Goal: Task Accomplishment & Management: Use online tool/utility

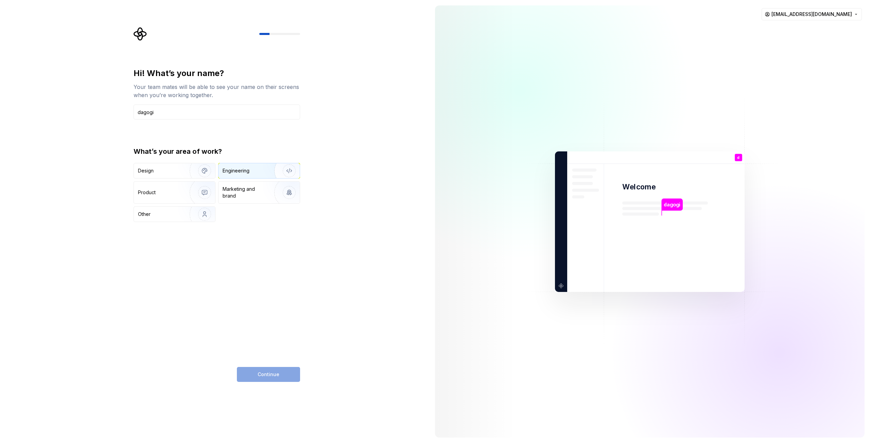
type input "dagogi"
click at [262, 170] on div "Engineering" at bounding box center [250, 171] width 54 height 7
click at [286, 377] on button "Continue" at bounding box center [268, 374] width 63 height 15
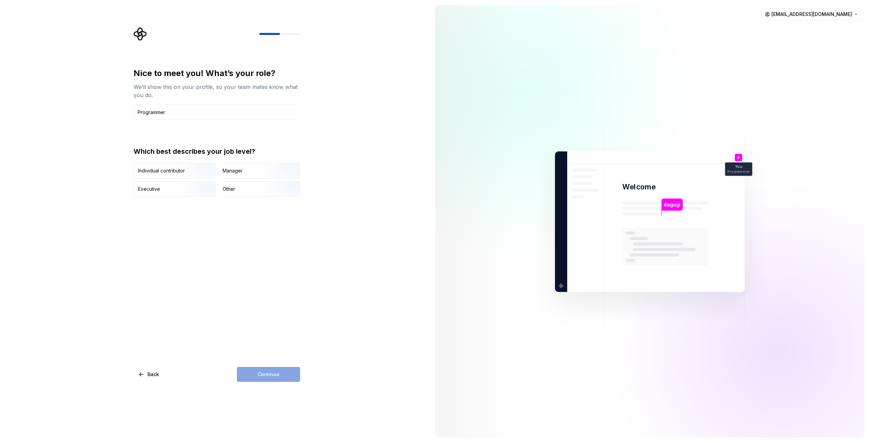
type input "Programmer"
drag, startPoint x: 287, startPoint y: 379, endPoint x: 297, endPoint y: 382, distance: 9.8
click at [287, 380] on div "Continue" at bounding box center [268, 374] width 63 height 15
click at [281, 372] on div "Continue" at bounding box center [268, 374] width 63 height 15
click at [255, 189] on div "Other" at bounding box center [259, 189] width 81 height 15
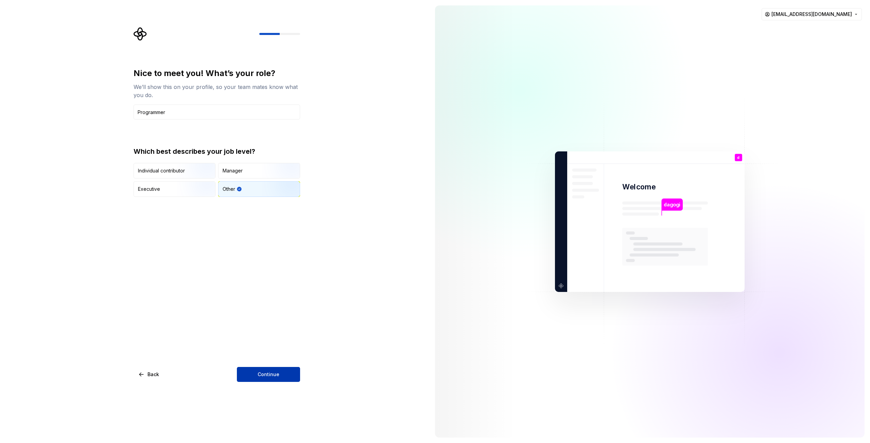
click at [282, 371] on button "Continue" at bounding box center [268, 374] width 63 height 15
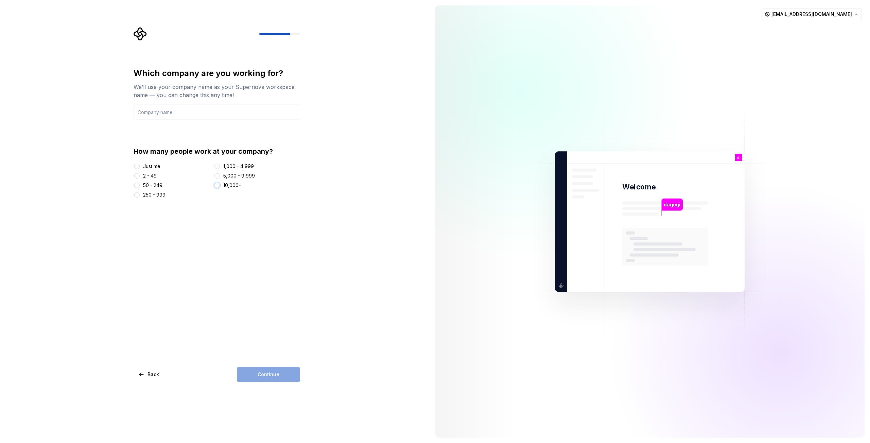
click at [218, 188] on button "10,000+" at bounding box center [216, 185] width 5 height 5
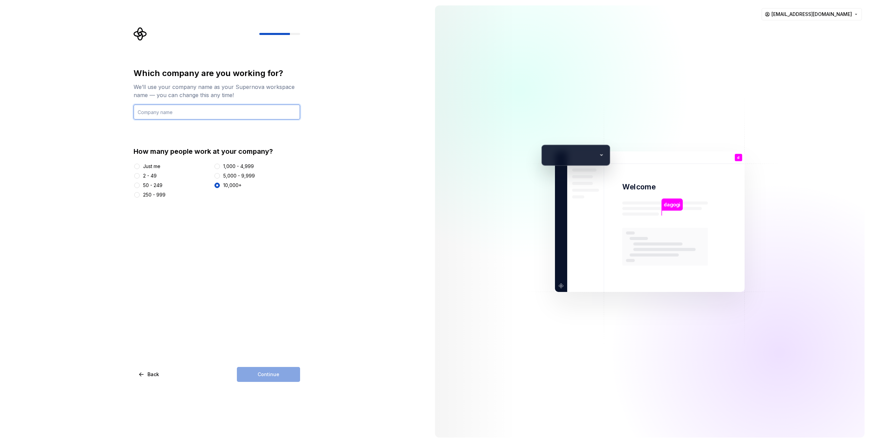
click at [250, 116] on input "text" at bounding box center [217, 112] width 167 height 15
type input "m"
type input "MyCompany"
drag, startPoint x: 283, startPoint y: 372, endPoint x: 284, endPoint y: 369, distance: 3.5
click at [284, 370] on button "Continue" at bounding box center [268, 374] width 63 height 15
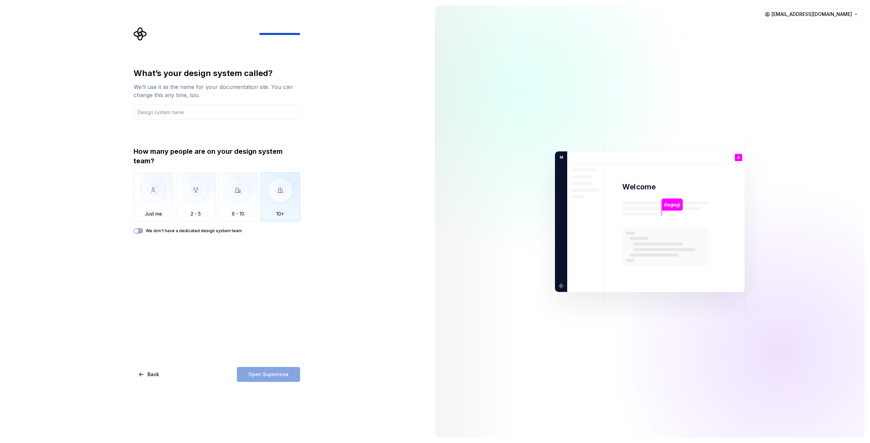
click at [281, 198] on img "button" at bounding box center [281, 196] width 40 height 46
drag, startPoint x: 139, startPoint y: 229, endPoint x: 144, endPoint y: 237, distance: 8.7
click at [139, 230] on button "We don't have a dedicated design system team" at bounding box center [139, 230] width 10 height 5
click at [306, 344] on div "What’s your design system called? We’ll use it as the name for your documentati…" at bounding box center [218, 204] width 179 height 355
click at [287, 376] on div "Open Supernova" at bounding box center [268, 374] width 63 height 15
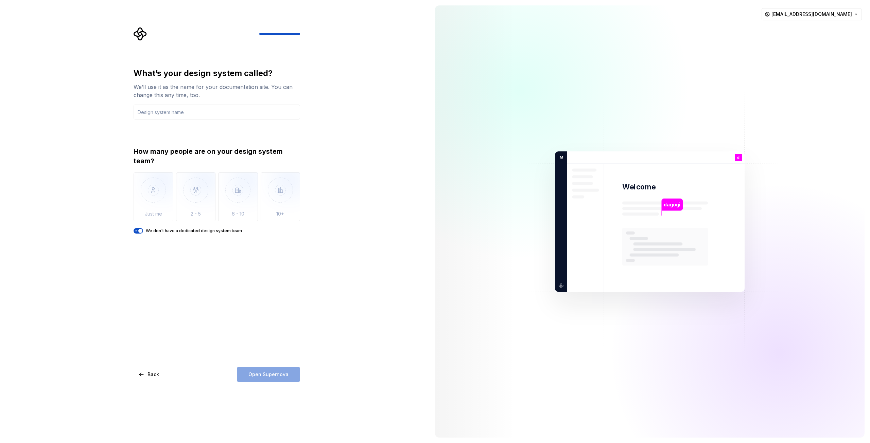
click at [142, 230] on span "button" at bounding box center [140, 231] width 4 height 4
click at [202, 110] on input "text" at bounding box center [217, 112] width 167 height 15
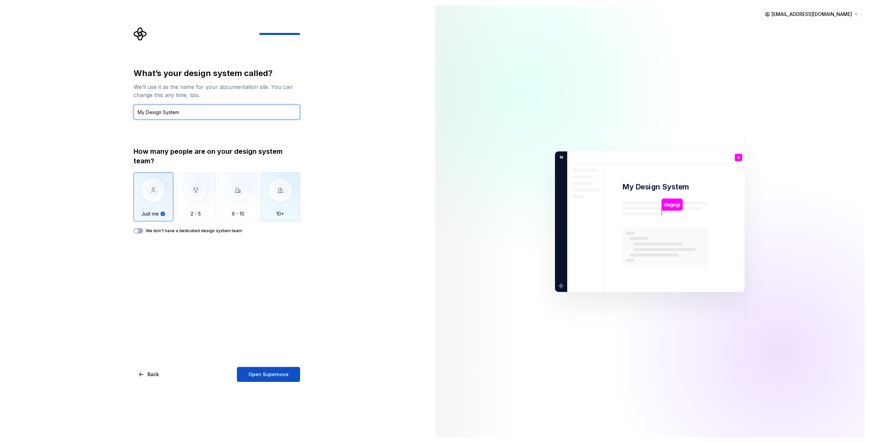
type input "My Design System"
click at [284, 192] on img "button" at bounding box center [281, 196] width 40 height 46
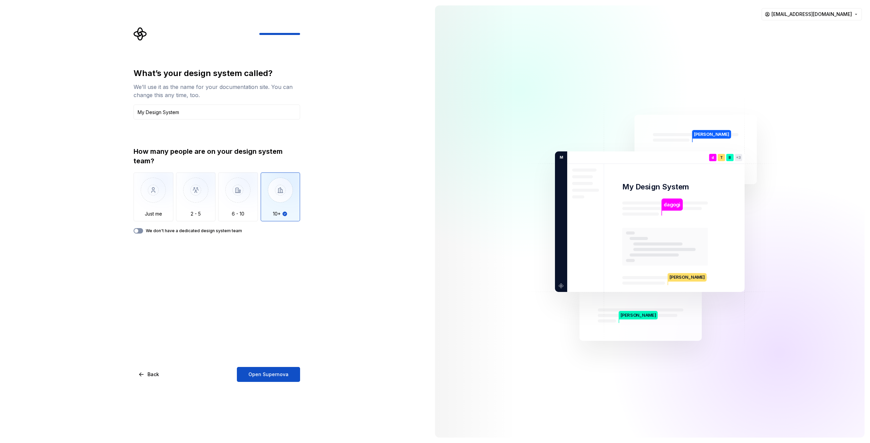
click at [142, 231] on button "We don't have a dedicated design system team" at bounding box center [139, 230] width 10 height 5
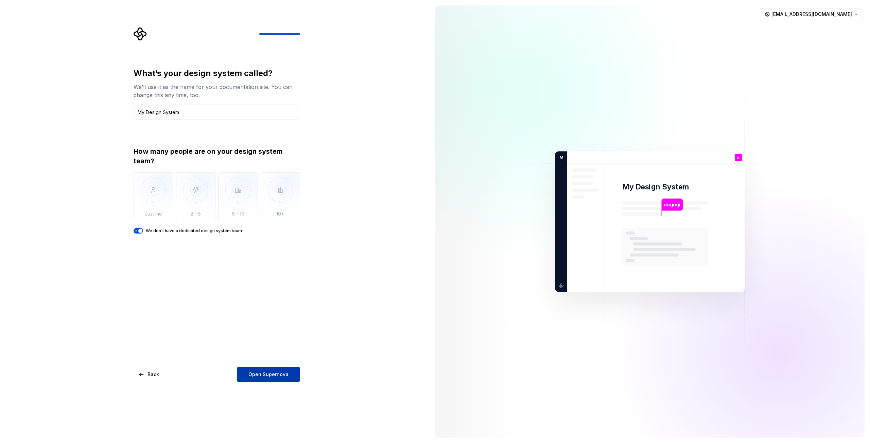
click at [291, 379] on button "Open Supernova" at bounding box center [268, 374] width 63 height 15
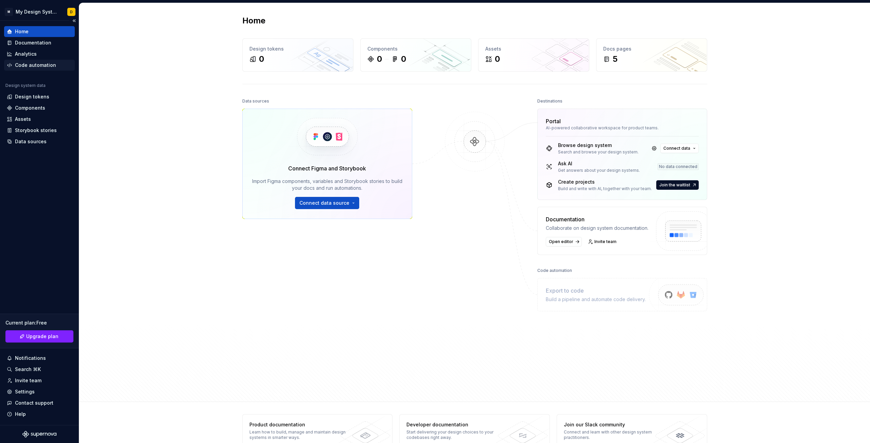
click at [51, 65] on div "Code automation" at bounding box center [35, 65] width 41 height 7
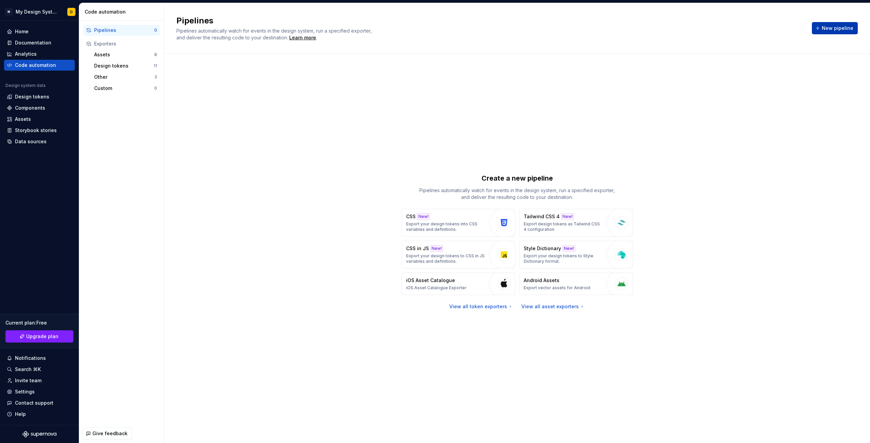
click at [822, 29] on button "New pipeline" at bounding box center [835, 28] width 46 height 12
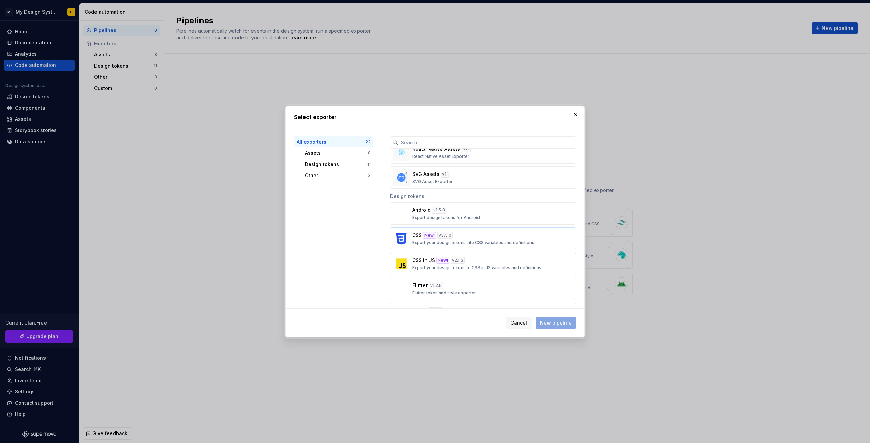
scroll to position [171, 0]
click at [517, 323] on span "Cancel" at bounding box center [518, 323] width 17 height 7
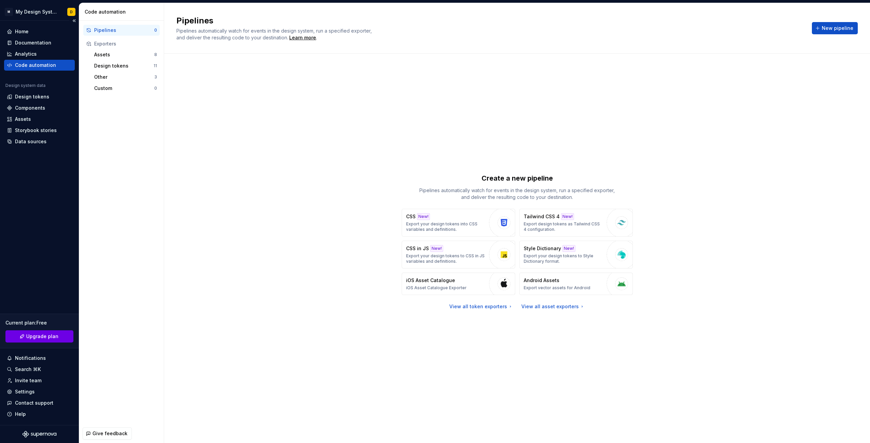
click at [65, 337] on button "Upgrade plan" at bounding box center [39, 337] width 68 height 12
click at [145, 52] on div "Assets" at bounding box center [124, 54] width 60 height 7
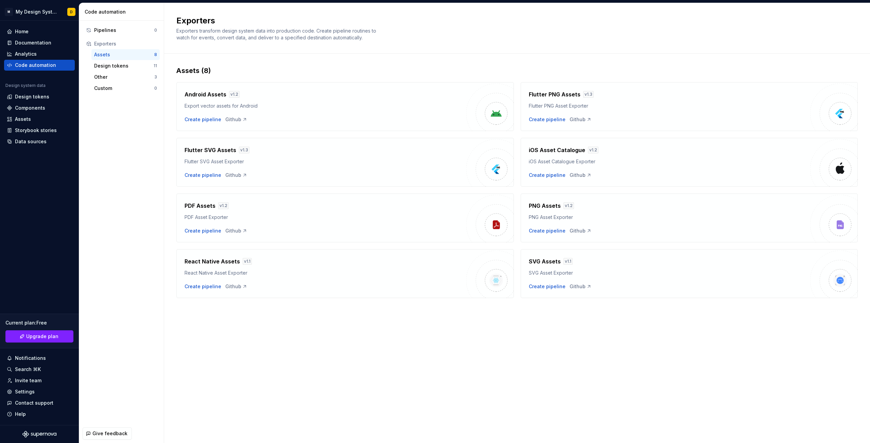
click at [307, 106] on div "Export vector assets for Android" at bounding box center [326, 106] width 282 height 7
click at [495, 115] on img at bounding box center [496, 114] width 14 height 14
click at [191, 97] on h4 "Android Assets" at bounding box center [206, 94] width 42 height 8
click at [189, 120] on div "Create pipeline" at bounding box center [203, 119] width 37 height 7
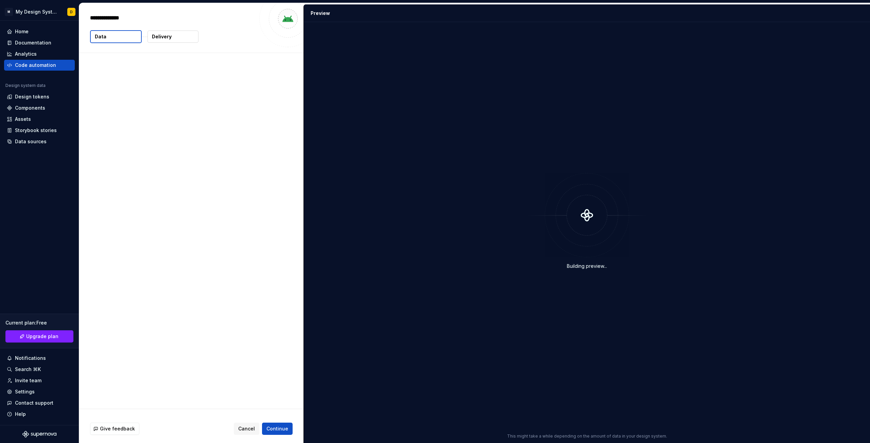
type textarea "*"
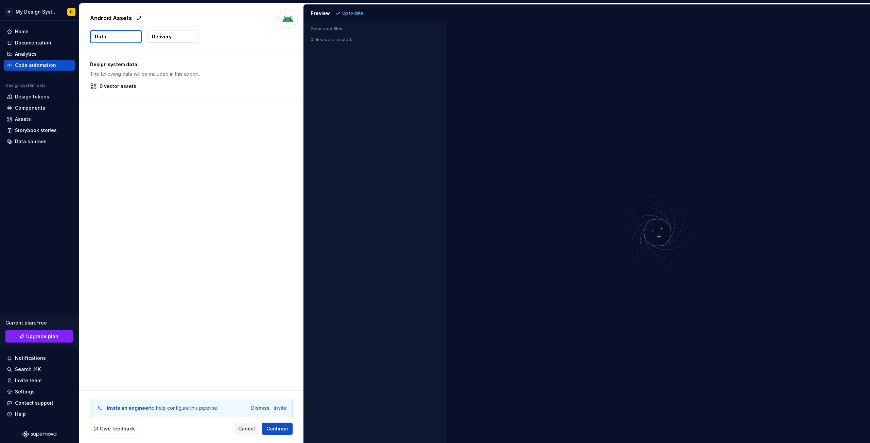
click at [231, 405] on div "Invite an engineer to help configure this pipeline. Dismiss Invite" at bounding box center [191, 408] width 203 height 18
click at [236, 382] on div "Design system data The following data will be included in this export. 0 vector…" at bounding box center [191, 222] width 224 height 338
click at [179, 123] on div "Design system data The following data will be included in this export. 0 vector…" at bounding box center [191, 222] width 224 height 338
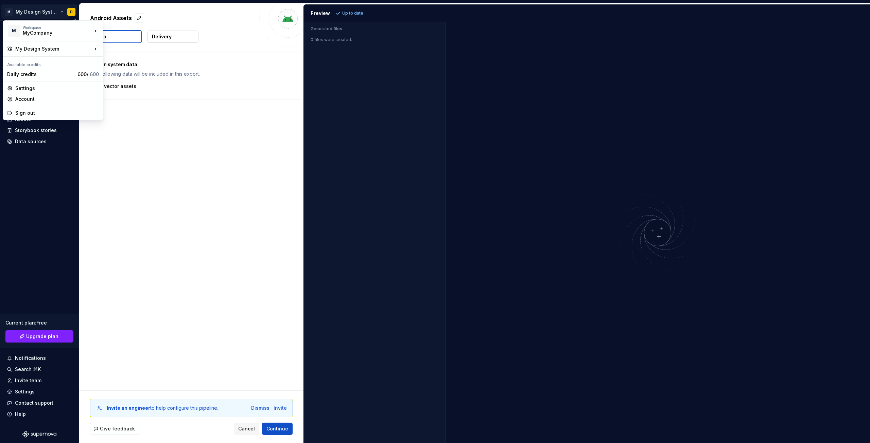
click at [43, 13] on html "M My Design System D Home Documentation Analytics Code automation Design system…" at bounding box center [435, 221] width 870 height 443
click at [43, 31] on div "MyCompany" at bounding box center [52, 33] width 58 height 7
click at [116, 28] on div "MyCompany" at bounding box center [136, 29] width 44 height 7
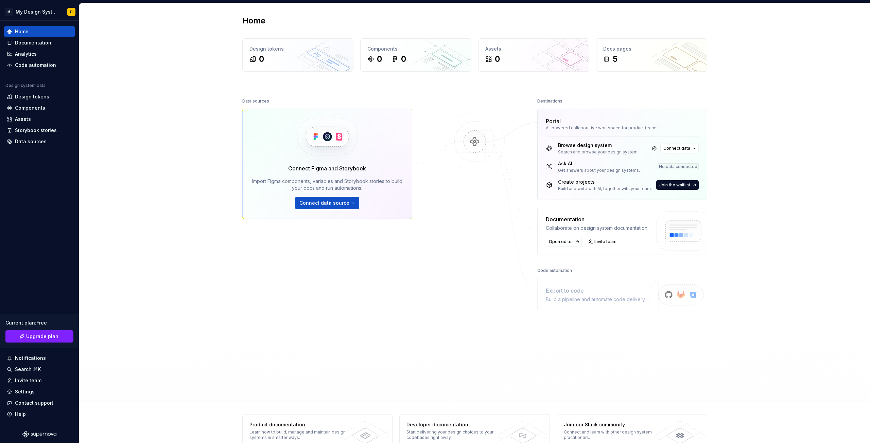
click at [587, 164] on div "Ask AI" at bounding box center [599, 163] width 82 height 7
click at [675, 168] on div "No data connected" at bounding box center [678, 166] width 41 height 7
click at [663, 150] on span "Connect data" at bounding box center [676, 148] width 27 height 5
click at [524, 268] on div "Data sources Connect Figma and Storybook Import Figma components, variables and…" at bounding box center [474, 243] width 465 height 293
